Goal: Transaction & Acquisition: Purchase product/service

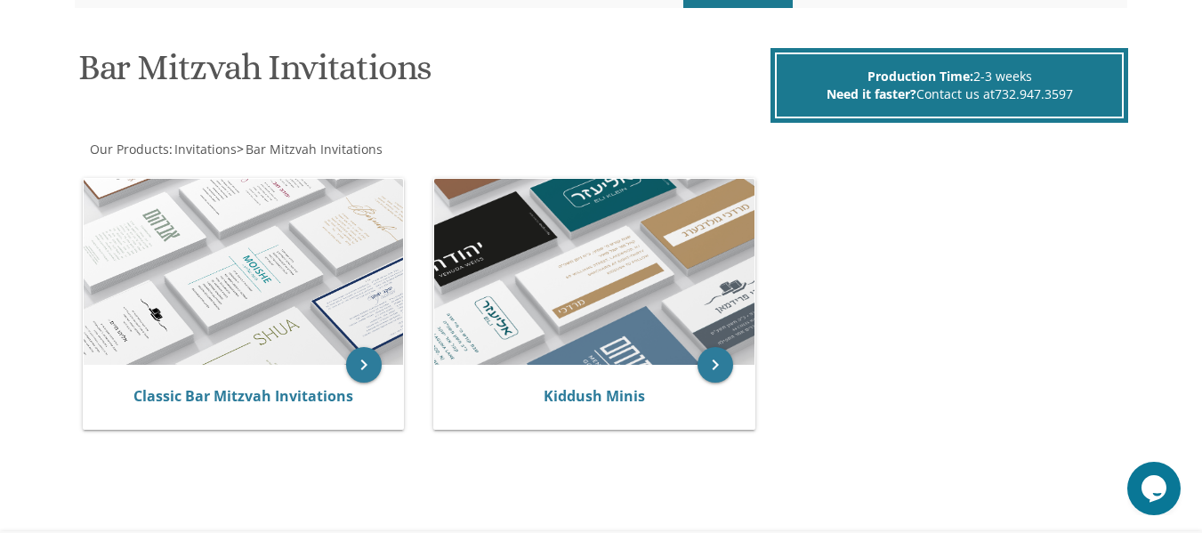
scroll to position [245, 0]
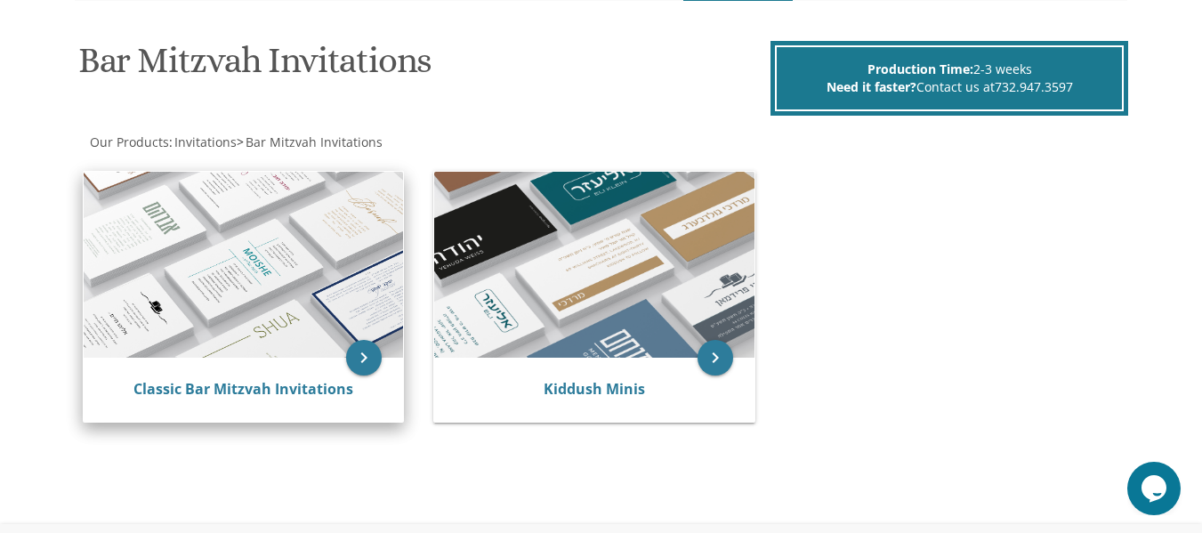
click at [273, 283] on img at bounding box center [243, 265] width 319 height 187
click at [372, 353] on icon "keyboard_arrow_right" at bounding box center [364, 358] width 36 height 36
click at [338, 380] on link "Classic Bar Mitzvah Invitations" at bounding box center [243, 389] width 220 height 20
click at [259, 299] on img at bounding box center [243, 265] width 319 height 187
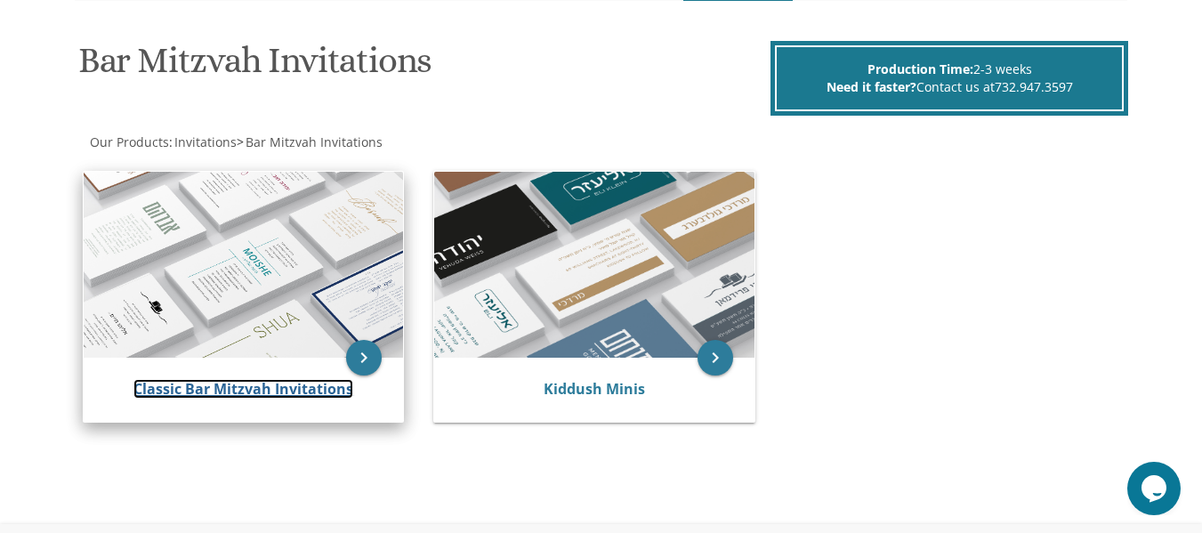
click at [291, 391] on link "Classic Bar Mitzvah Invitations" at bounding box center [243, 389] width 220 height 20
click at [387, 348] on img at bounding box center [243, 265] width 319 height 187
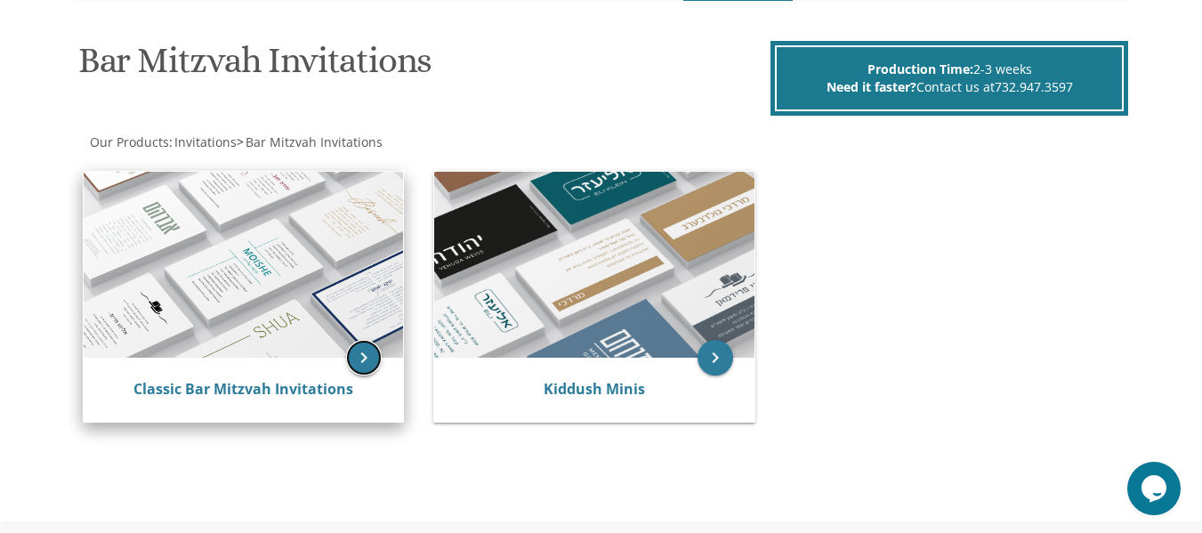
click at [371, 353] on icon "keyboard_arrow_right" at bounding box center [364, 358] width 36 height 36
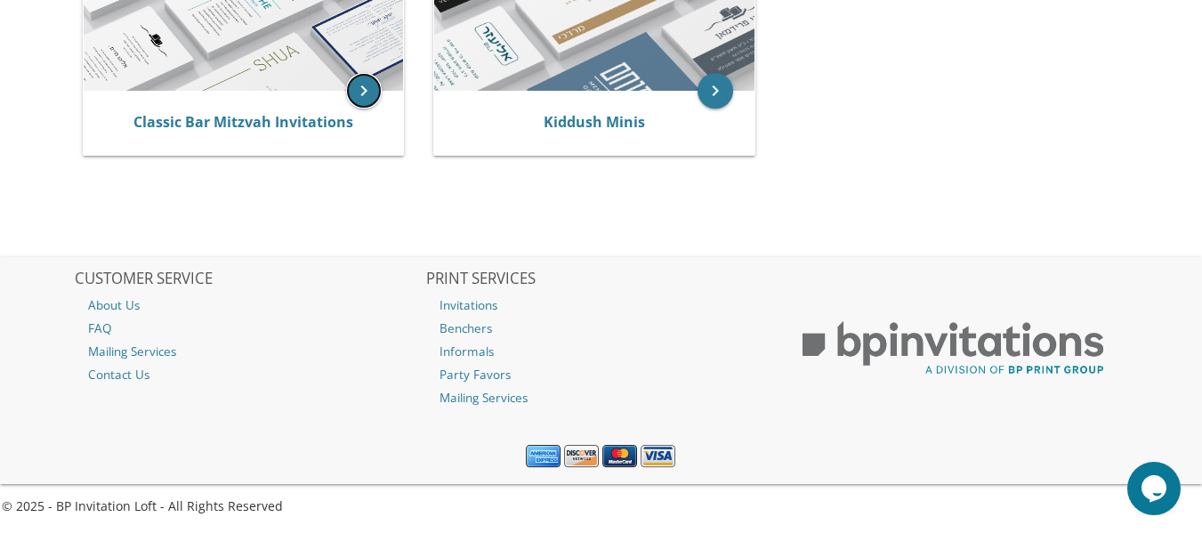
scroll to position [94, 0]
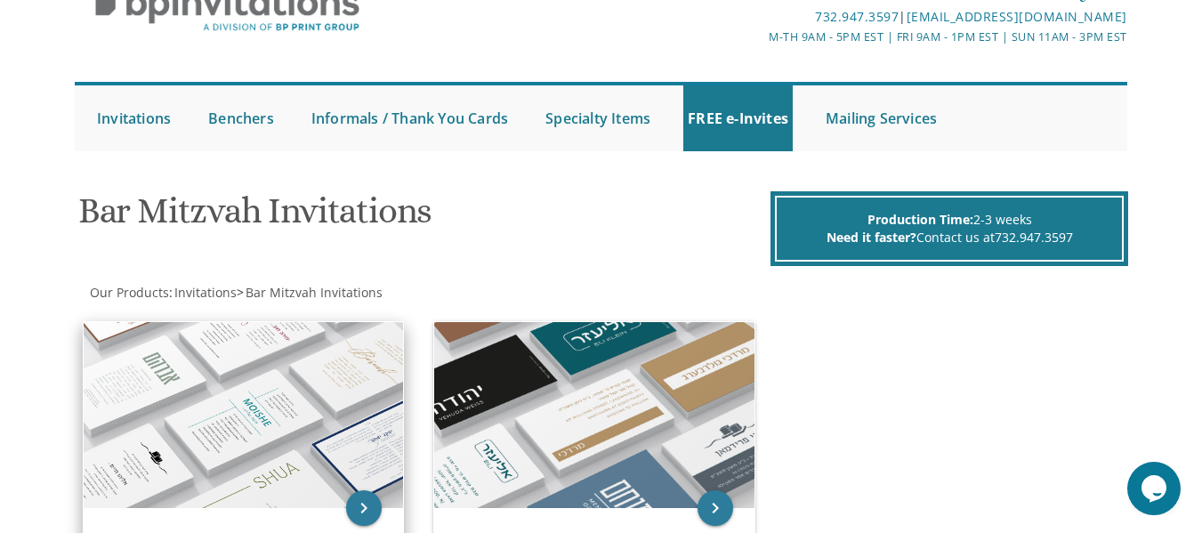
click at [253, 364] on img at bounding box center [243, 415] width 319 height 187
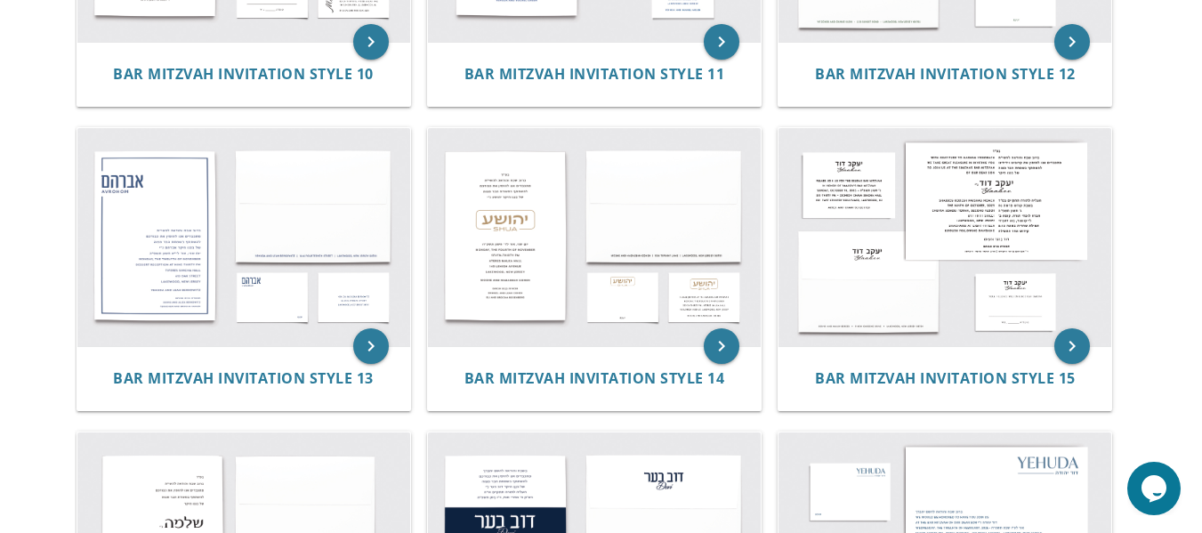
scroll to position [1475, 0]
